Goal: Information Seeking & Learning: Learn about a topic

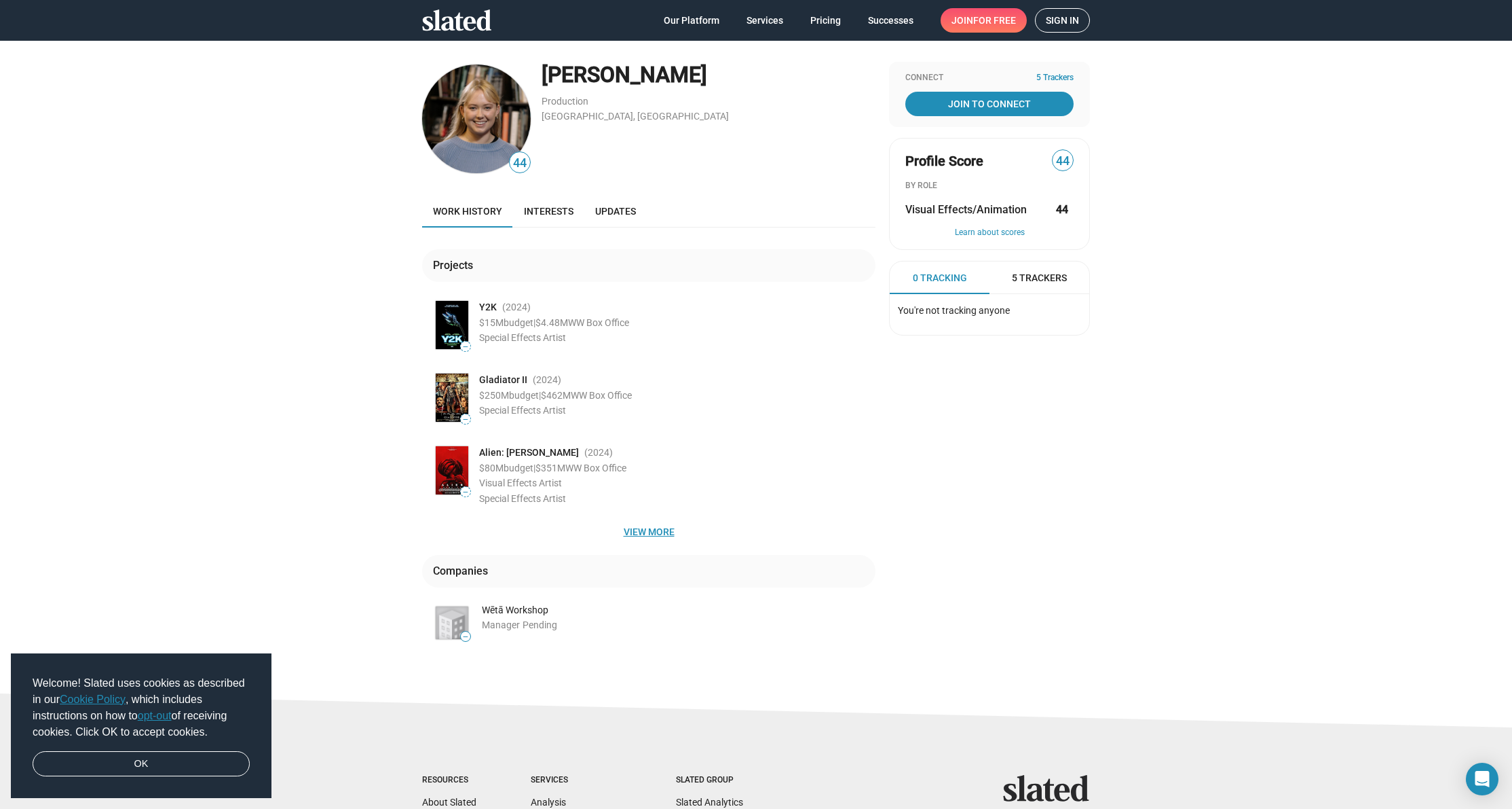
click at [649, 520] on span "View more" at bounding box center [649, 532] width 432 height 25
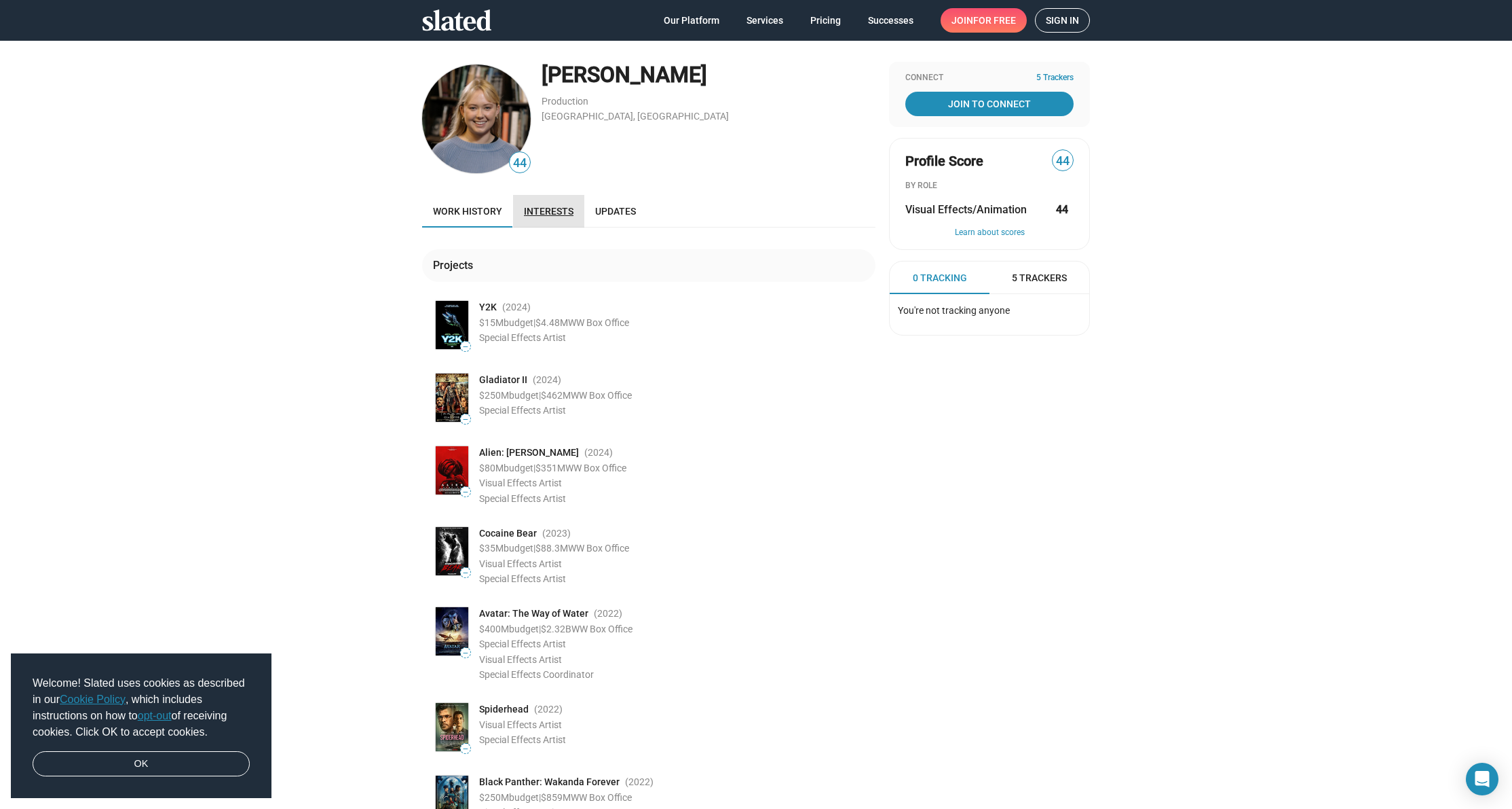
click at [550, 209] on span "Interests" at bounding box center [548, 211] width 50 height 11
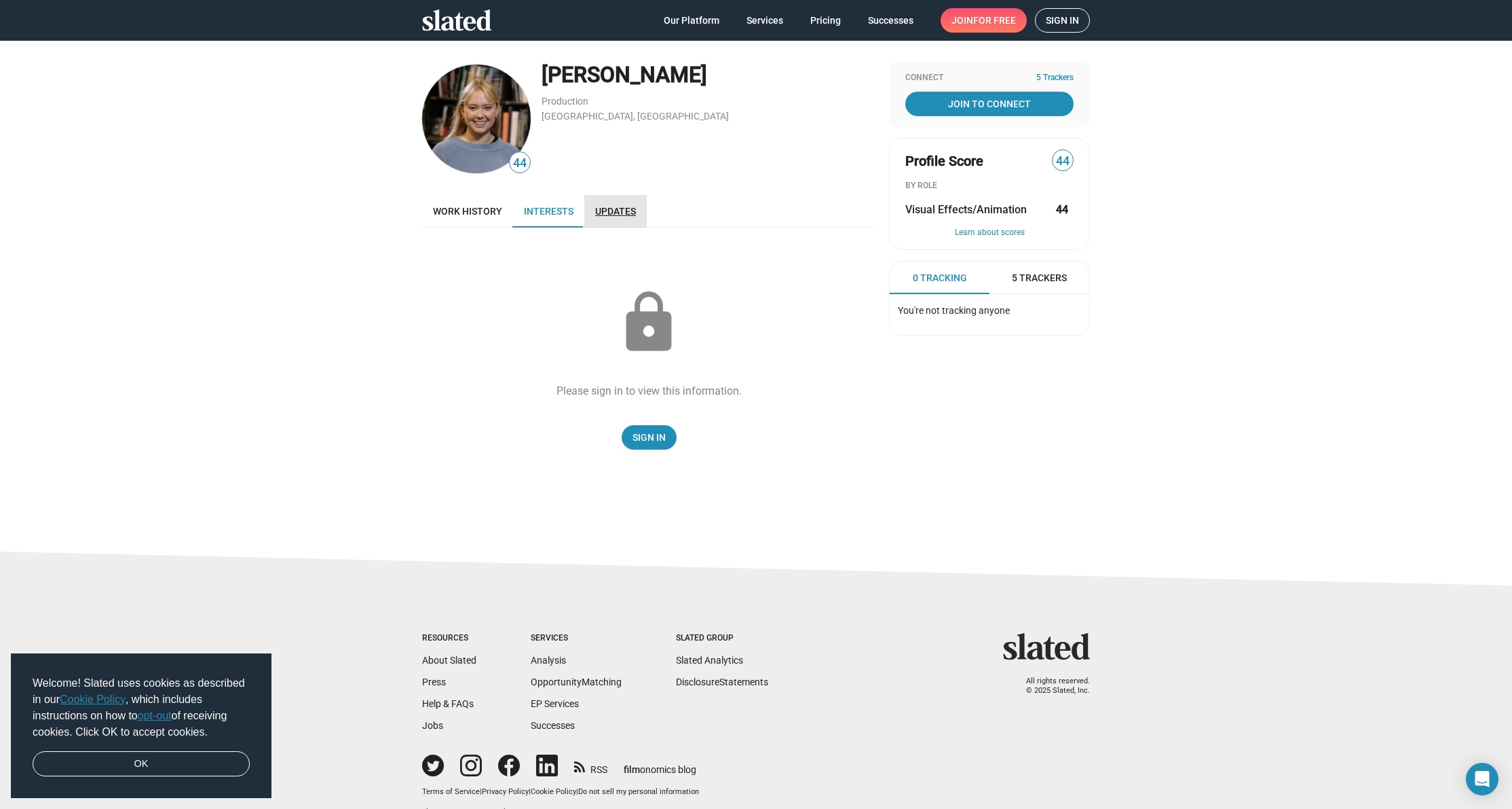
click at [598, 207] on span "Updates" at bounding box center [615, 211] width 41 height 11
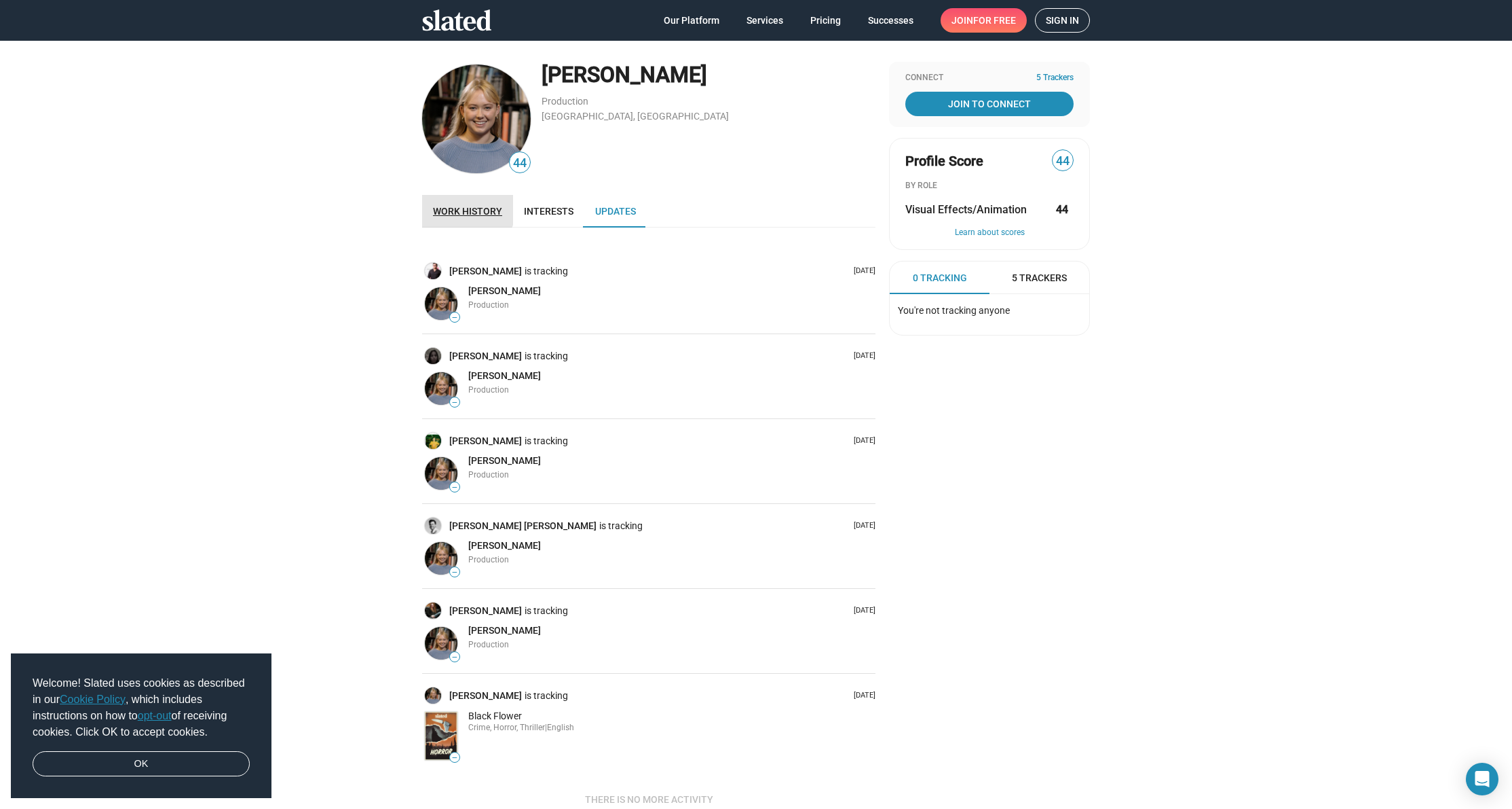
click at [462, 206] on span "Work history" at bounding box center [467, 211] width 69 height 11
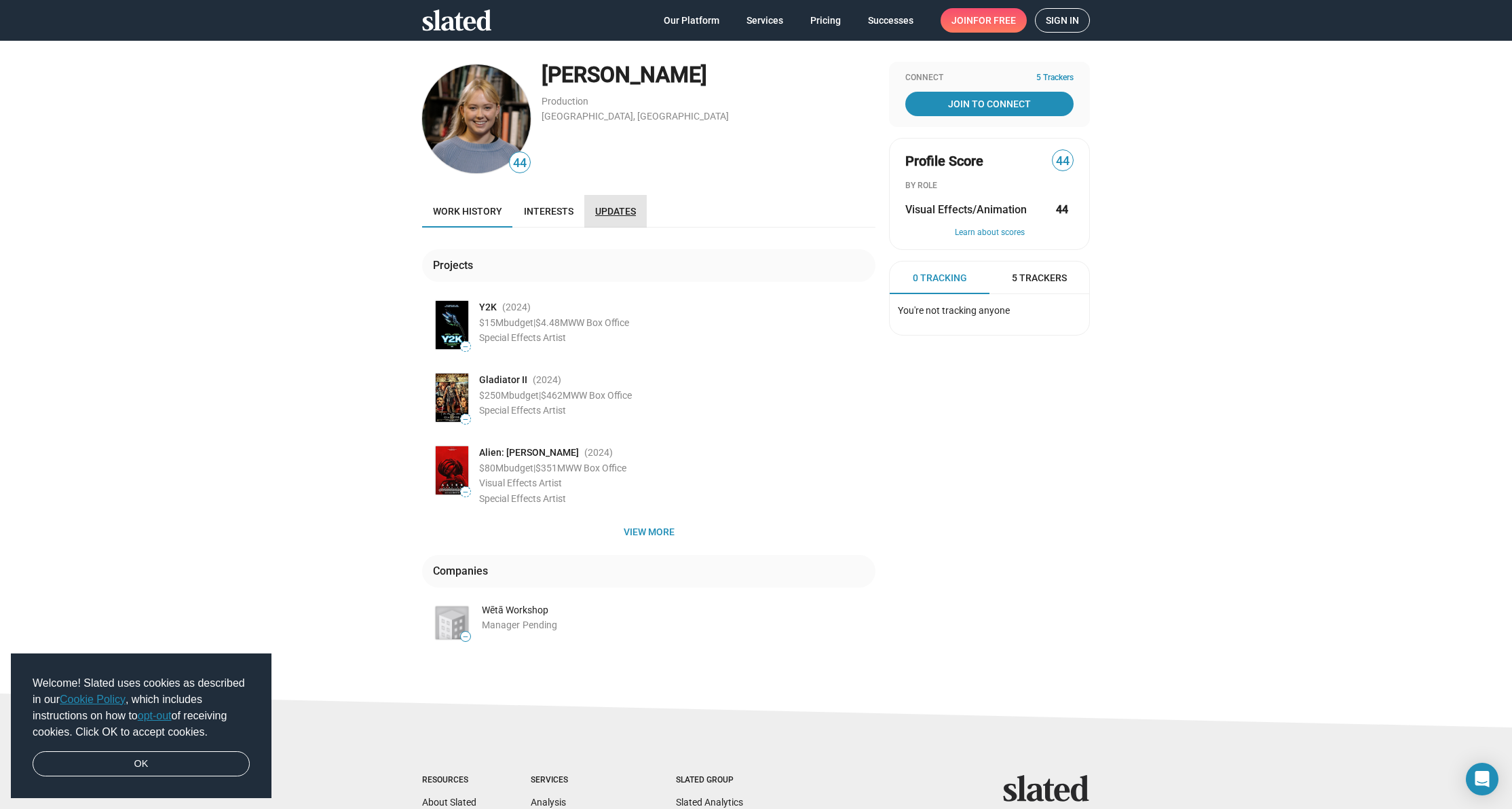
click at [601, 212] on span "Updates" at bounding box center [615, 211] width 41 height 11
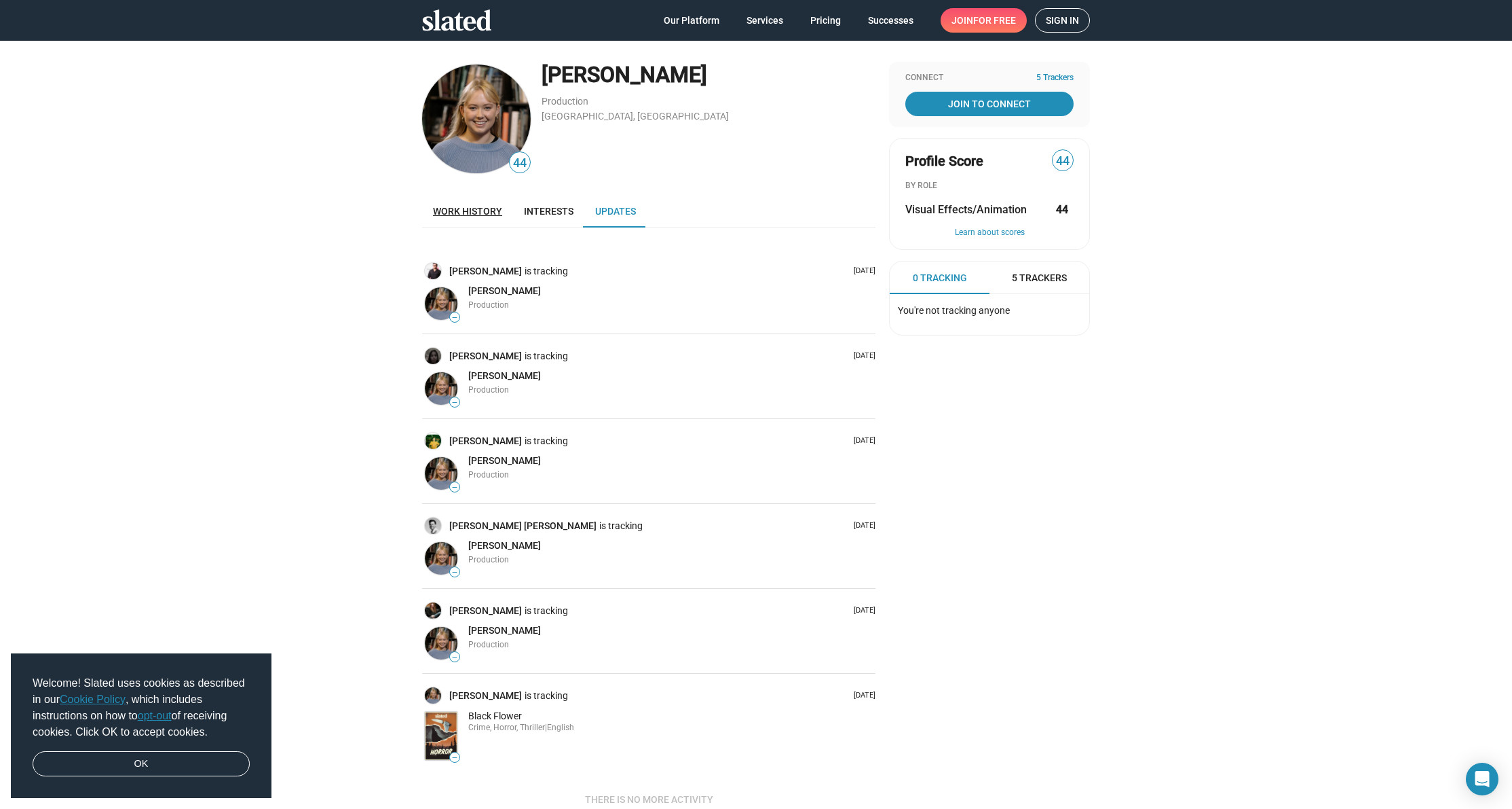
click at [462, 219] on link "Work history" at bounding box center [467, 211] width 91 height 33
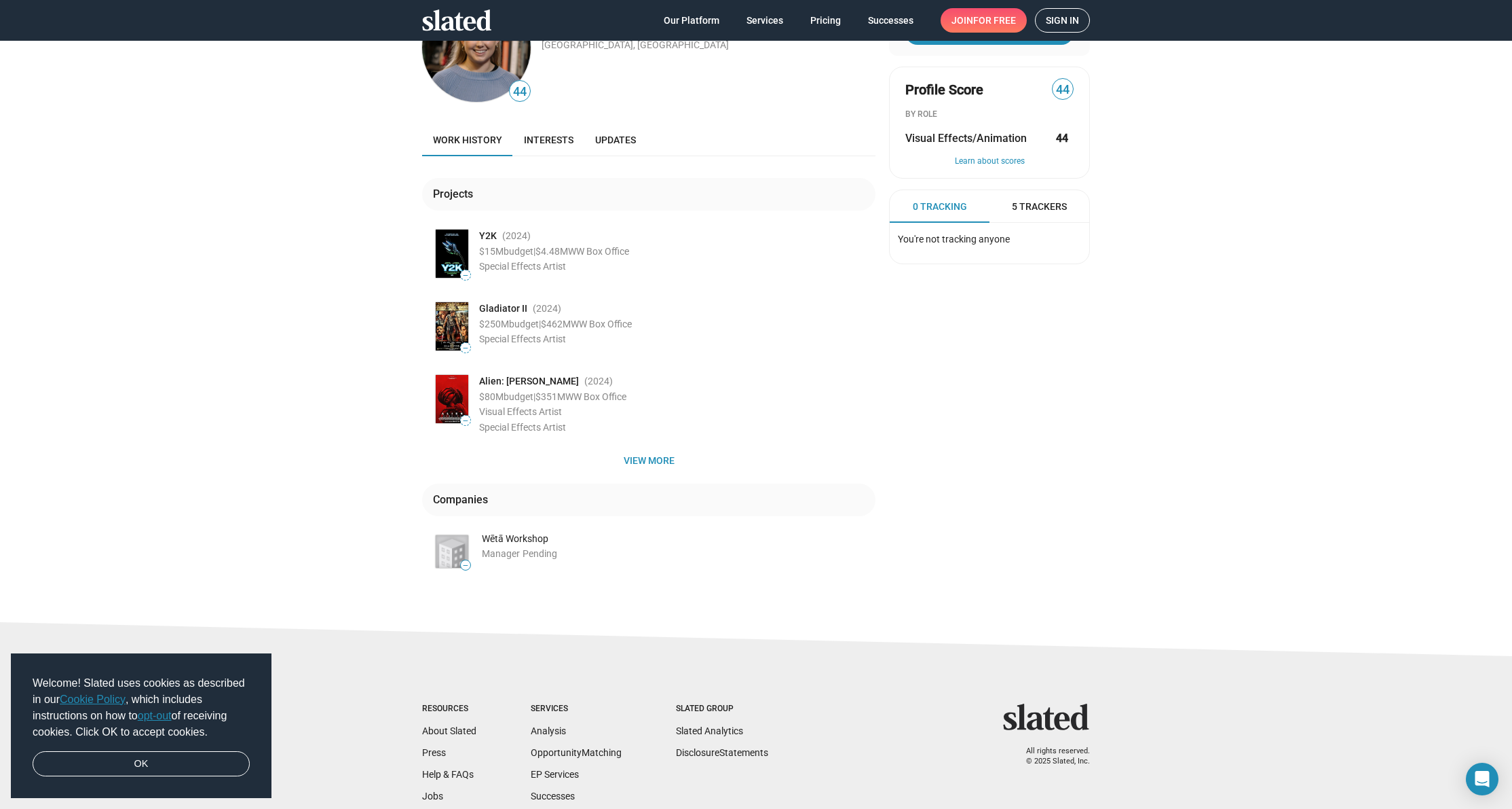
scroll to position [171, 0]
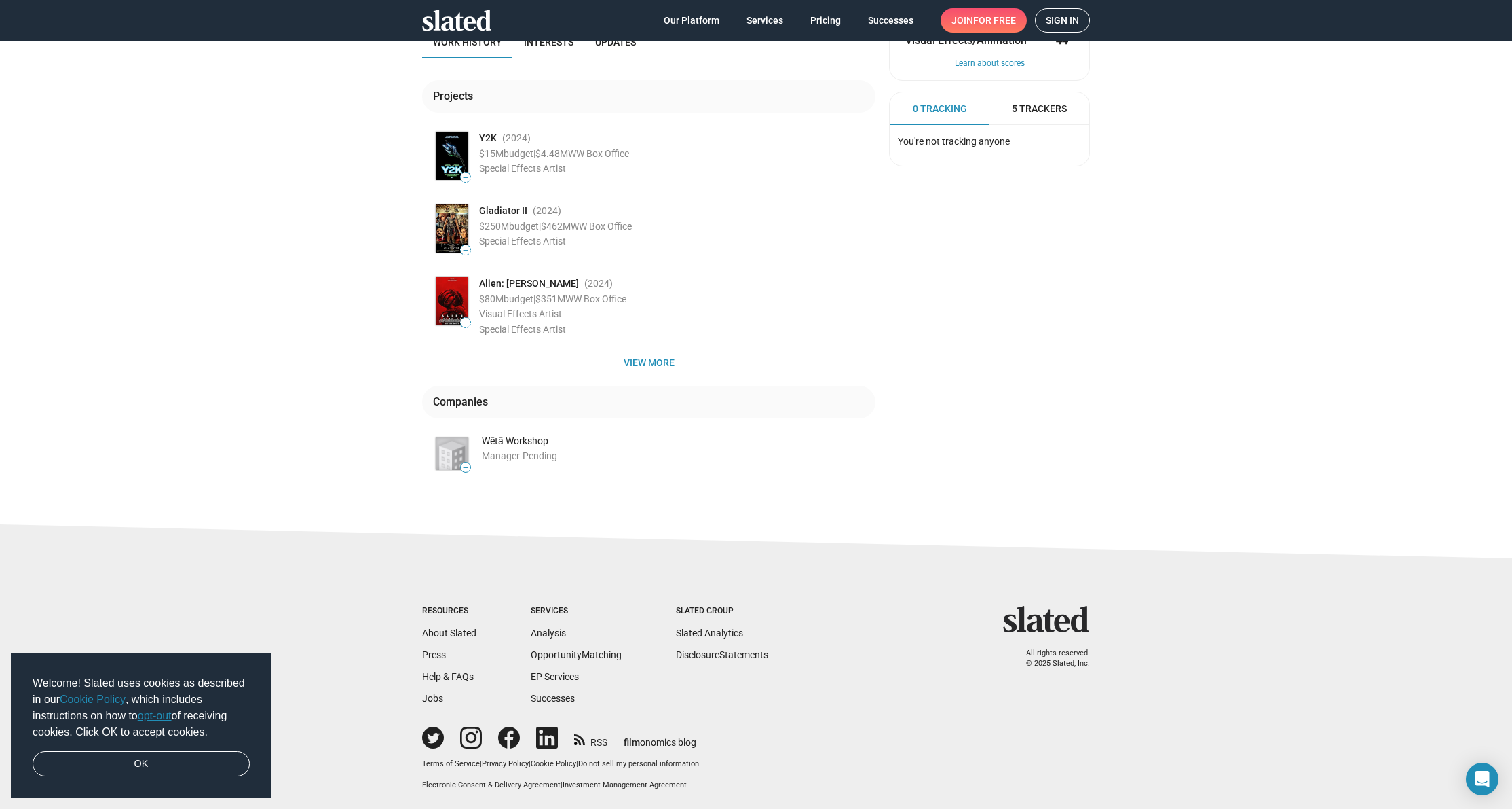
click at [664, 357] on span "View more" at bounding box center [649, 363] width 432 height 25
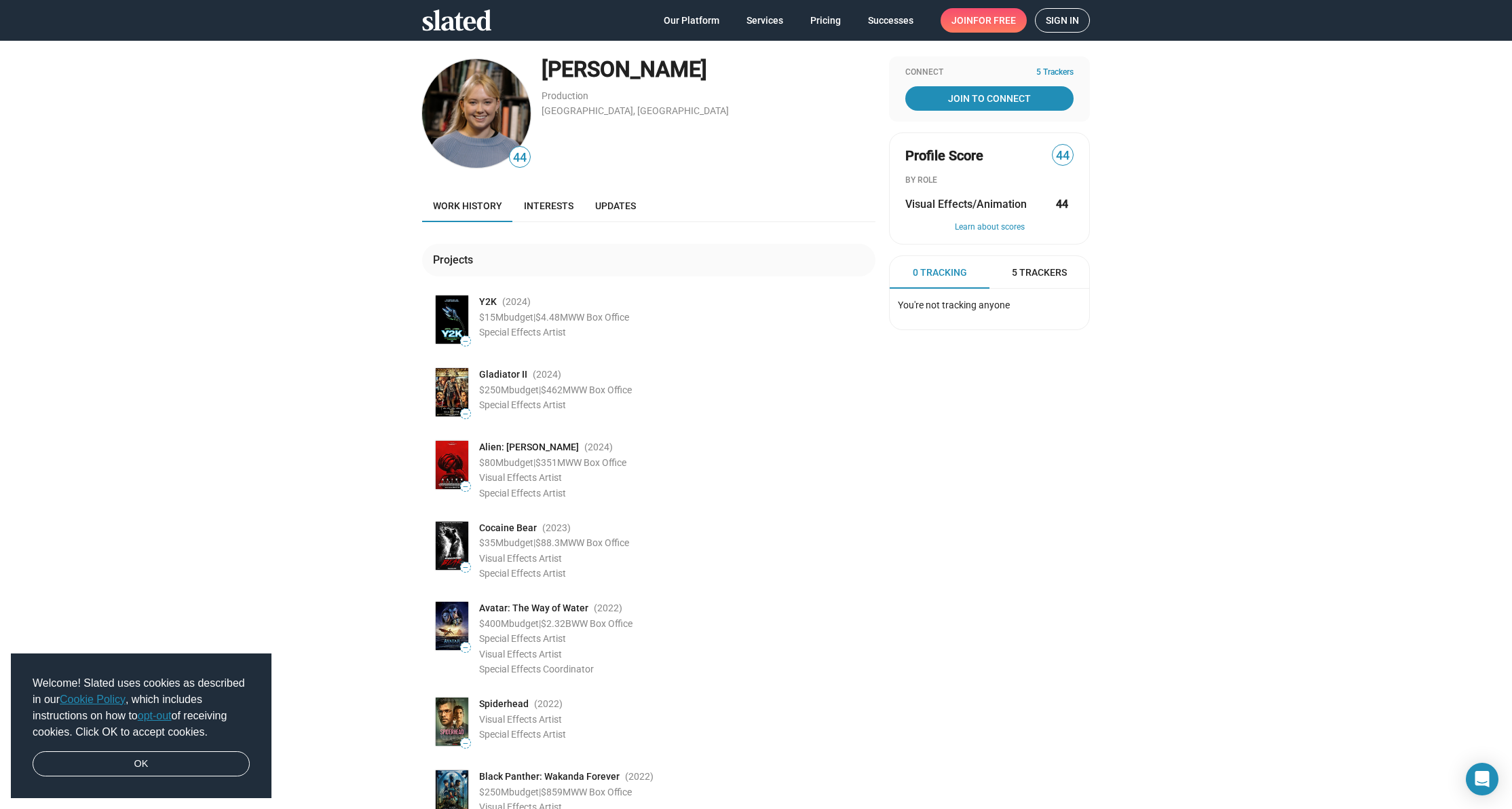
scroll to position [0, 0]
